Goal: Task Accomplishment & Management: Use online tool/utility

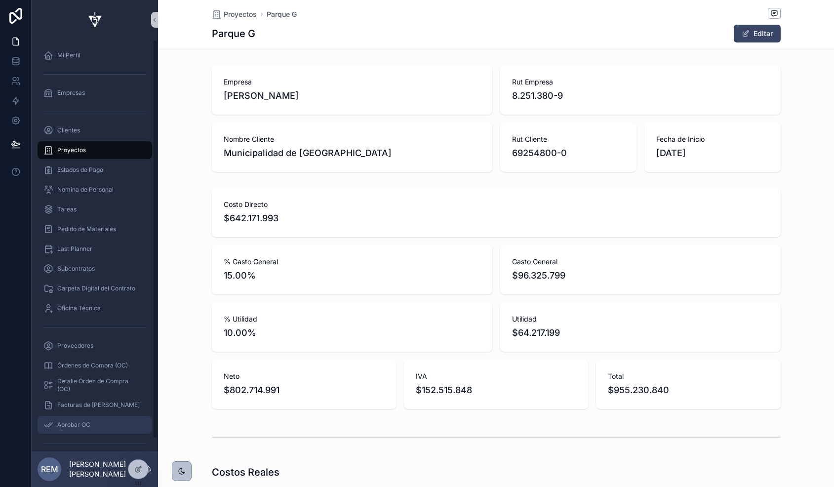
scroll to position [0, 568]
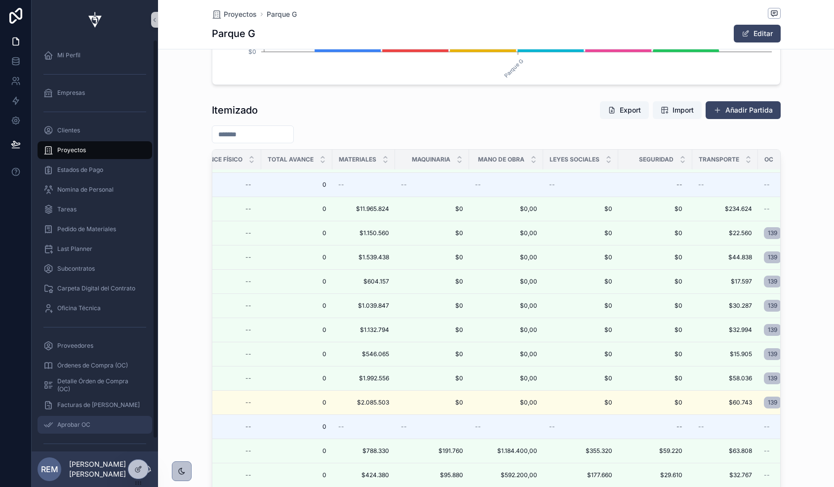
click at [73, 428] on span "Aprobar OC" at bounding box center [73, 425] width 33 height 8
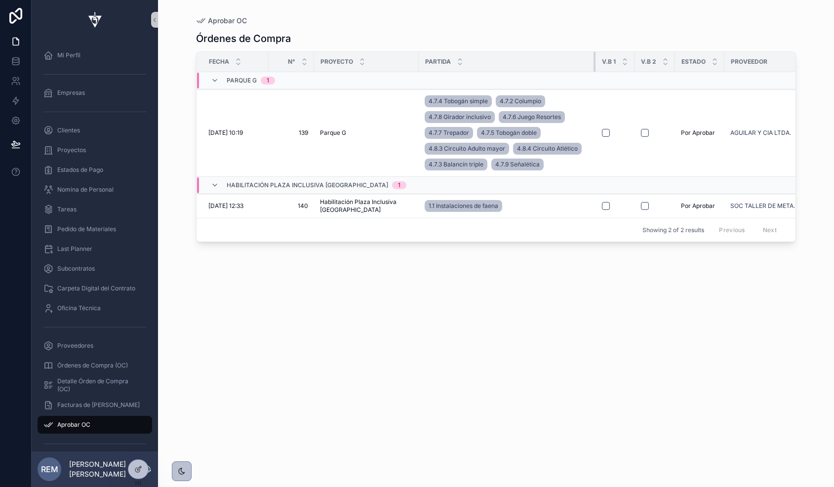
drag, startPoint x: 499, startPoint y: 60, endPoint x: 591, endPoint y: 63, distance: 92.4
click at [593, 63] on div at bounding box center [595, 62] width 4 height 20
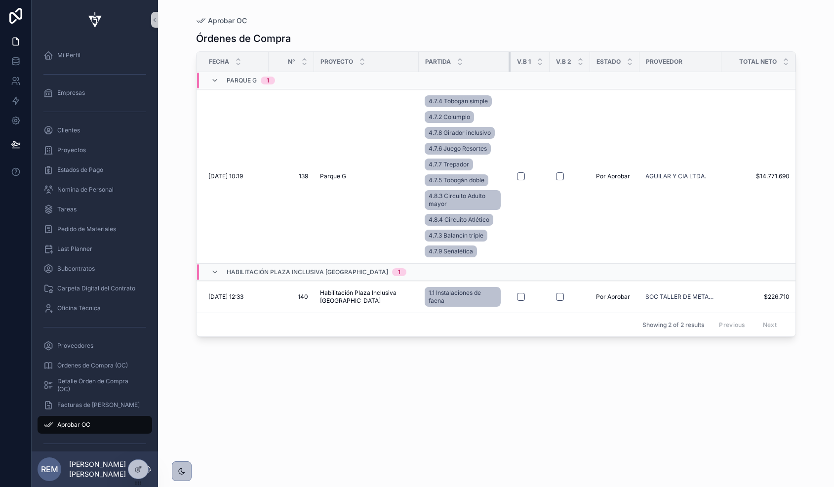
drag, startPoint x: 591, startPoint y: 61, endPoint x: 506, endPoint y: 57, distance: 85.0
click at [509, 57] on div at bounding box center [511, 62] width 4 height 20
